Goal: Task Accomplishment & Management: Use online tool/utility

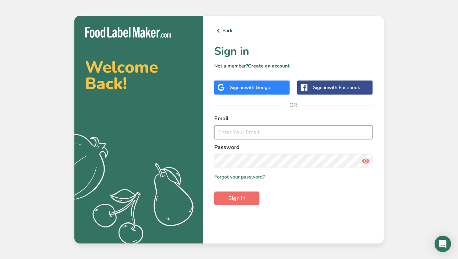
type input "[EMAIL_ADDRESS][DOMAIN_NAME]"
click at [255, 204] on button "Sign in" at bounding box center [236, 199] width 45 height 14
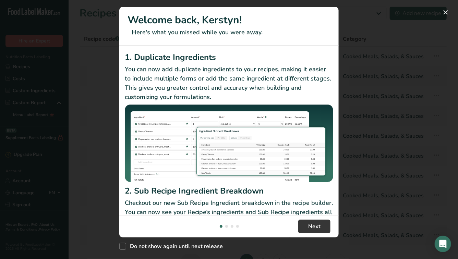
click at [314, 234] on footer "Next" at bounding box center [228, 226] width 219 height 22
click at [314, 228] on span "Next" at bounding box center [314, 226] width 12 height 8
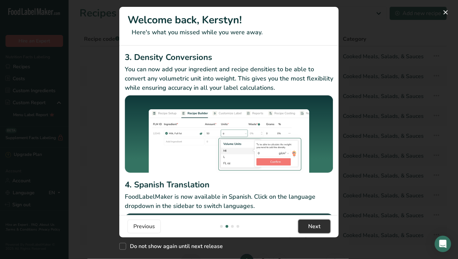
click at [314, 228] on span "Next" at bounding box center [314, 226] width 12 height 8
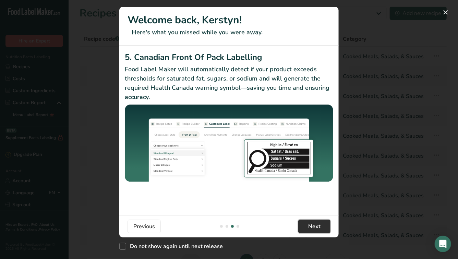
click at [314, 228] on span "Next" at bounding box center [314, 226] width 12 height 8
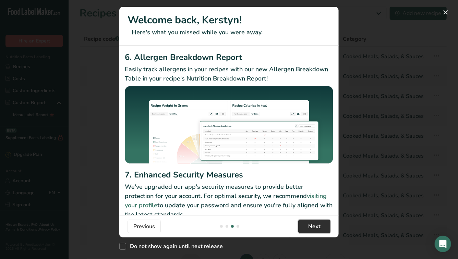
click at [314, 228] on span "Next" at bounding box center [314, 226] width 12 height 8
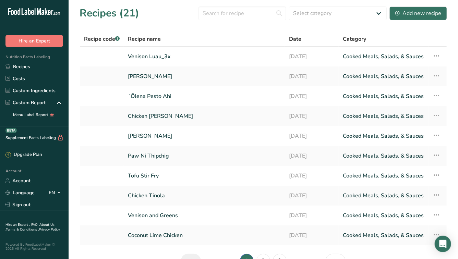
click at [314, 228] on link "[DATE]" at bounding box center [312, 235] width 46 height 14
